Goal: Task Accomplishment & Management: Manage account settings

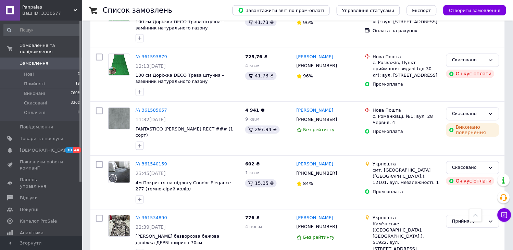
scroll to position [304, 0]
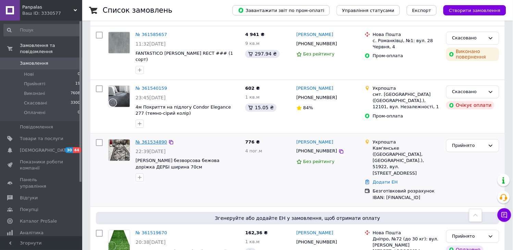
click at [150, 139] on link "№ 361534890" at bounding box center [152, 141] width 32 height 5
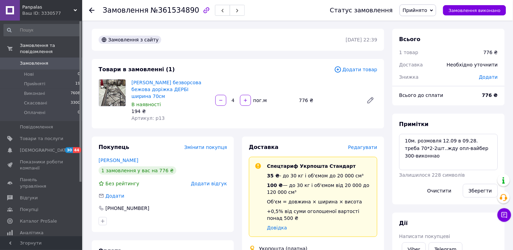
click at [362, 145] on span "Редагувати" at bounding box center [362, 147] width 29 height 5
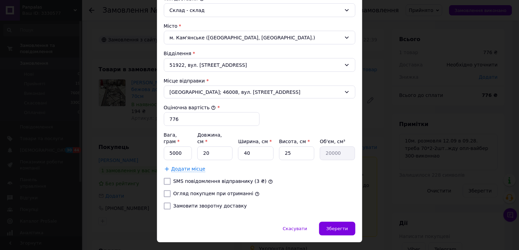
scroll to position [204, 0]
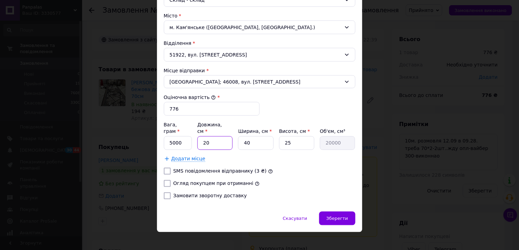
click at [220, 138] on input "20" at bounding box center [215, 143] width 35 height 14
type input "2"
type input "2000"
type input "7"
type input "7000"
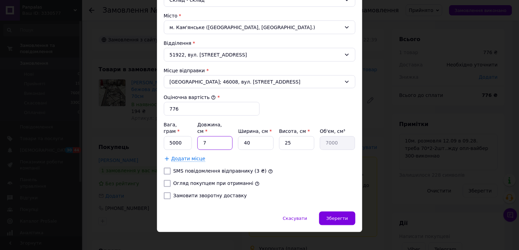
type input "70"
type input "70000"
type input "70"
click at [251, 138] on input "40" at bounding box center [255, 143] width 35 height 14
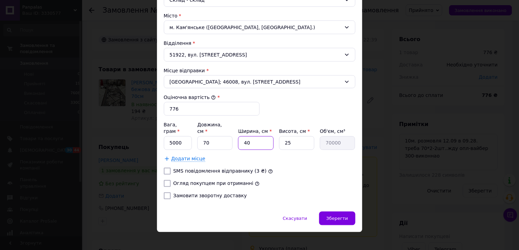
type input "1"
type input "1750"
type input "16"
type input "28000"
type input "16"
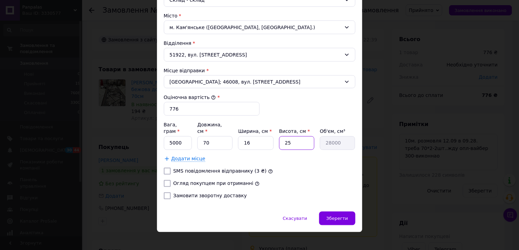
click at [304, 136] on input "25" at bounding box center [296, 143] width 35 height 14
type input "1"
type input "1120"
type input "16"
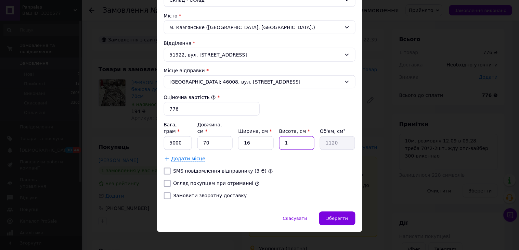
type input "17920"
type input "16"
click at [181, 137] on input "5000" at bounding box center [178, 143] width 28 height 14
type input "5"
type input "3000"
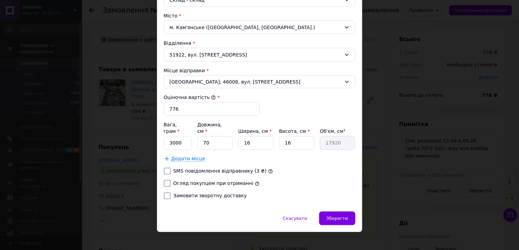
click at [303, 147] on div "Вага, грам * 3000 Довжина, см * 70 Ширина, см * 16 Висота, см * 16 Об'єм, см³ 1…" at bounding box center [260, 141] width 192 height 41
click at [166, 180] on input "Огляд покупцем при отриманні" at bounding box center [167, 183] width 7 height 7
checkbox input "true"
click at [179, 106] on input "776" at bounding box center [212, 109] width 96 height 14
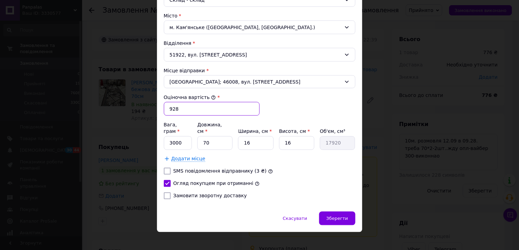
type input "928"
click at [170, 192] on input "Замовити зворотну доставку" at bounding box center [167, 195] width 7 height 7
checkbox input "true"
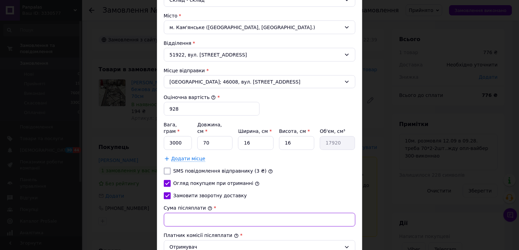
click at [173, 213] on input "Сума післяплати" at bounding box center [260, 220] width 192 height 14
type input "628"
click at [306, 192] on div "Замовити зворотну доставку" at bounding box center [260, 195] width 195 height 7
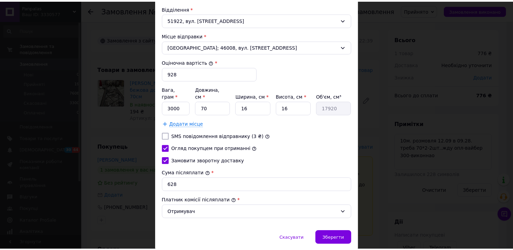
scroll to position [259, 0]
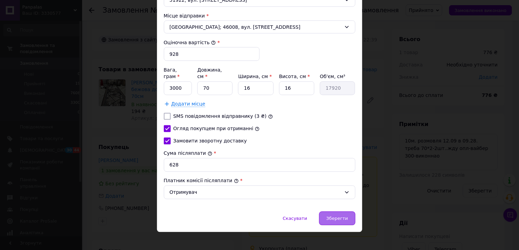
click at [330, 216] on span "Зберегти" at bounding box center [338, 218] width 22 height 5
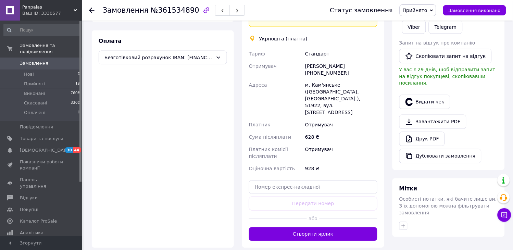
scroll to position [228, 0]
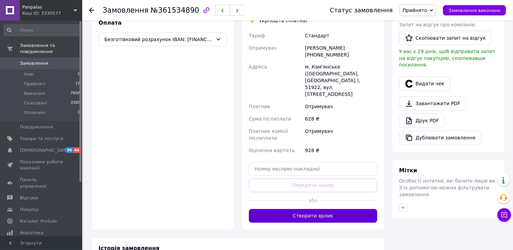
click at [317, 209] on button "Створити ярлик" at bounding box center [313, 216] width 128 height 14
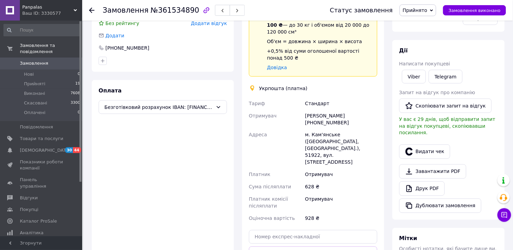
scroll to position [232, 0]
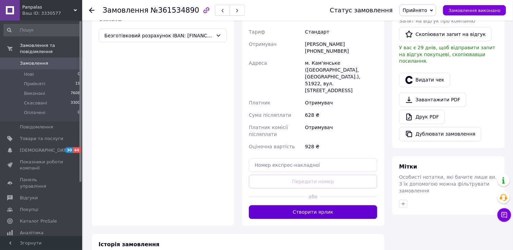
click at [294, 205] on button "Створити ярлик" at bounding box center [313, 212] width 128 height 14
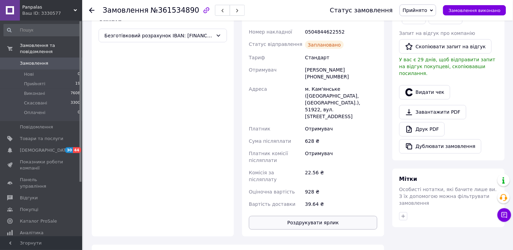
click at [297, 216] on button "Роздрукувати ярлик" at bounding box center [313, 223] width 128 height 14
click at [91, 10] on icon at bounding box center [91, 10] width 5 height 5
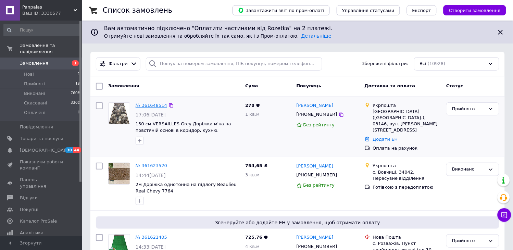
click at [143, 105] on link "№ 361648514" at bounding box center [152, 105] width 32 height 5
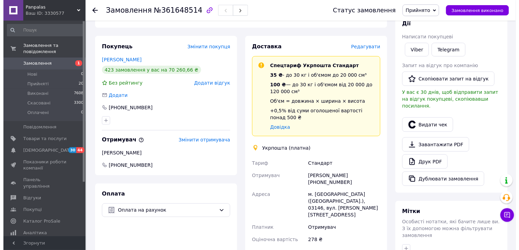
scroll to position [114, 0]
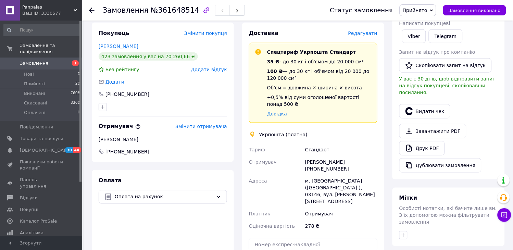
click at [357, 33] on span "Редагувати" at bounding box center [362, 32] width 29 height 5
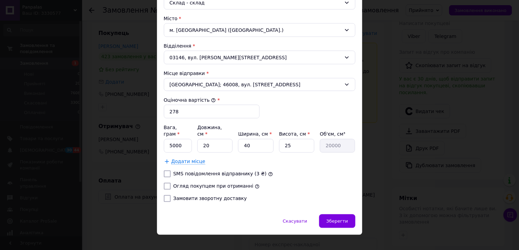
scroll to position [204, 0]
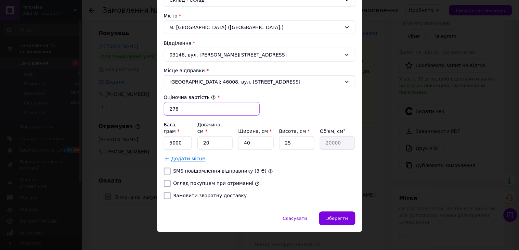
click at [216, 111] on input "278" at bounding box center [212, 109] width 96 height 14
type input "1500"
click at [217, 137] on input "20" at bounding box center [215, 143] width 35 height 14
type input "2"
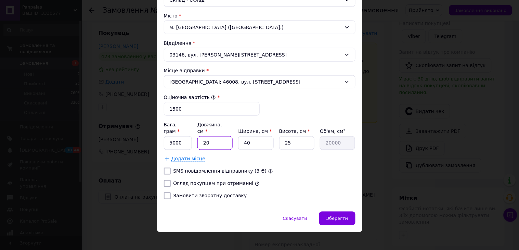
type input "2000"
type input "5"
type input "5000"
type input "55"
type input "55000"
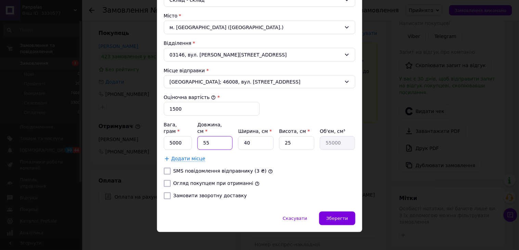
type input "55"
click at [264, 136] on input "40" at bounding box center [255, 143] width 35 height 14
type input "4"
type input "5500"
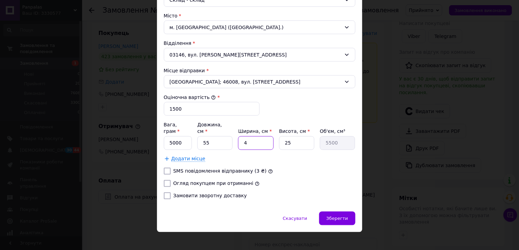
type input "45"
type input "61875"
type input "45"
click at [293, 138] on input "25" at bounding box center [296, 143] width 35 height 14
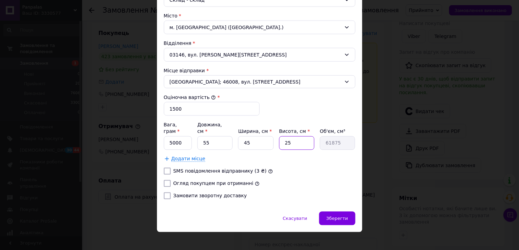
type input "2"
type input "4950"
type input "20"
type input "49500"
type input "20"
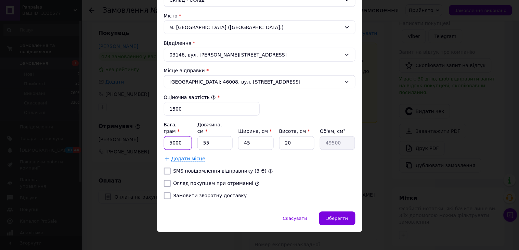
click at [185, 138] on input "5000" at bounding box center [178, 143] width 28 height 14
type input "5300"
click at [165, 180] on input "Огляд покупцем при отриманні" at bounding box center [167, 183] width 7 height 7
checkbox input "true"
click at [165, 192] on input "Замовити зворотну доставку" at bounding box center [167, 195] width 7 height 7
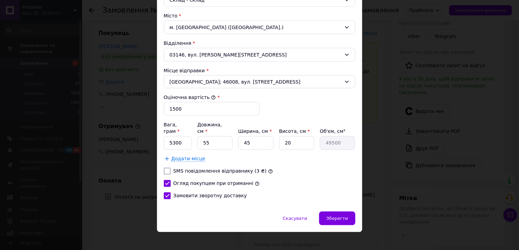
checkbox input "true"
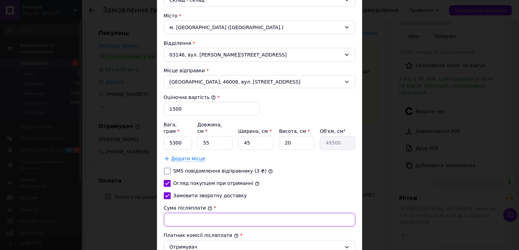
click at [195, 213] on input "Сума післяплати" at bounding box center [260, 220] width 192 height 14
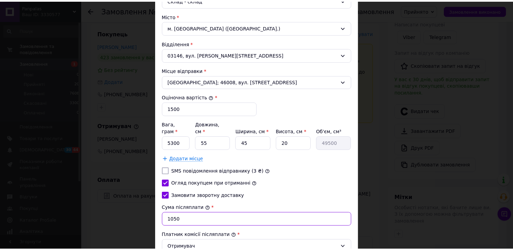
scroll to position [259, 0]
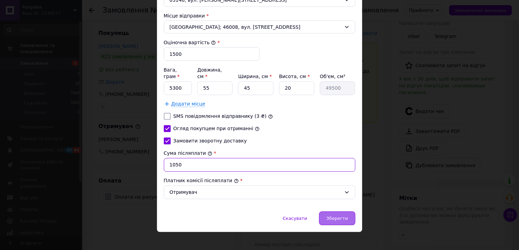
type input "1050"
click at [338, 212] on div "Зберегти" at bounding box center [337, 219] width 36 height 14
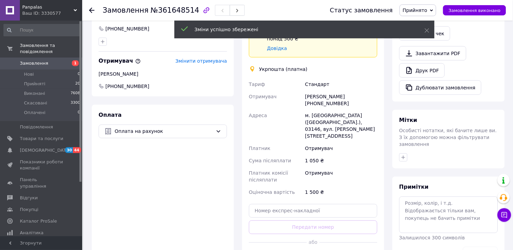
scroll to position [228, 0]
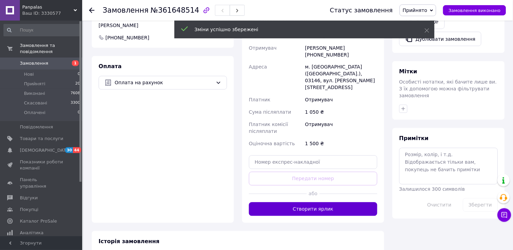
click at [309, 202] on button "Створити ярлик" at bounding box center [313, 209] width 128 height 14
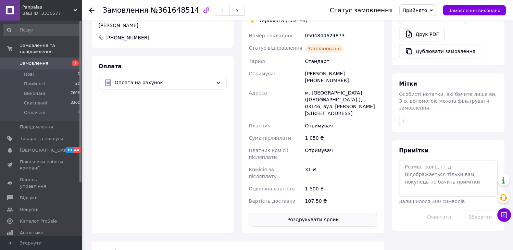
click at [314, 213] on button "Роздрукувати ярлик" at bounding box center [313, 220] width 128 height 14
